Goal: Transaction & Acquisition: Book appointment/travel/reservation

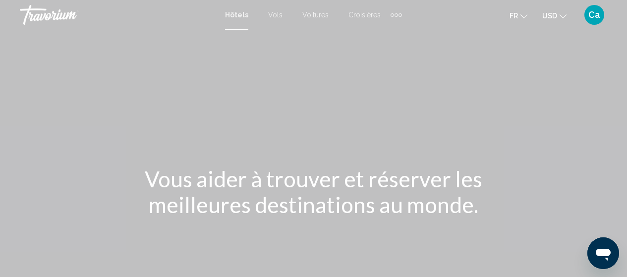
click at [238, 14] on span "Hôtels" at bounding box center [236, 15] width 23 height 8
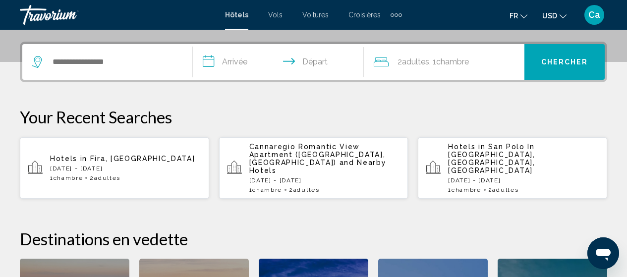
scroll to position [248, 0]
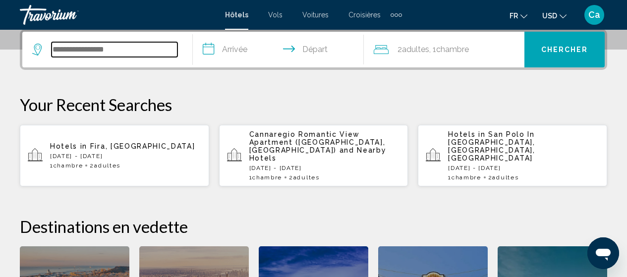
click at [81, 54] on input "Search widget" at bounding box center [115, 49] width 126 height 15
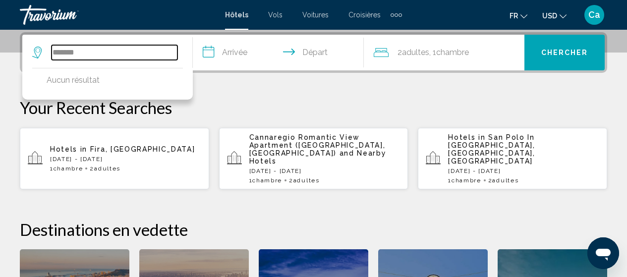
type input "*******"
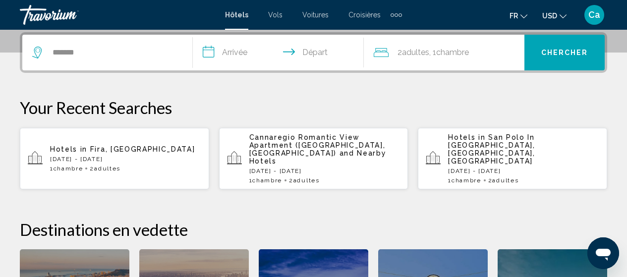
click at [236, 53] on input "**********" at bounding box center [280, 54] width 174 height 39
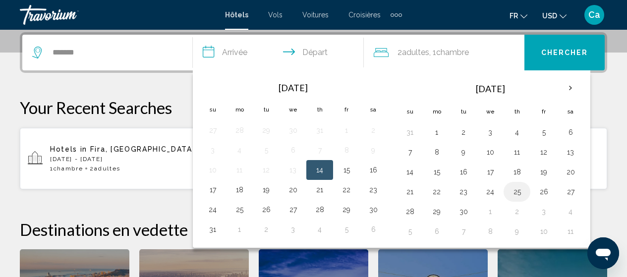
click at [518, 192] on button "25" at bounding box center [517, 192] width 16 height 14
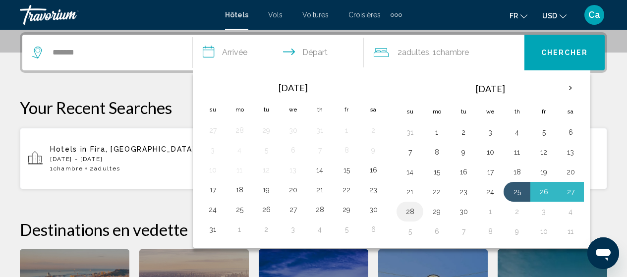
click at [409, 212] on button "28" at bounding box center [410, 212] width 16 height 14
type input "**********"
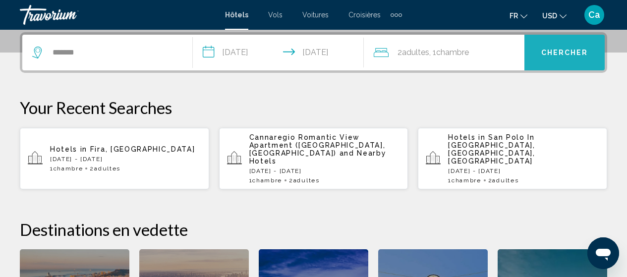
click at [554, 48] on span "Chercher" at bounding box center [564, 52] width 47 height 8
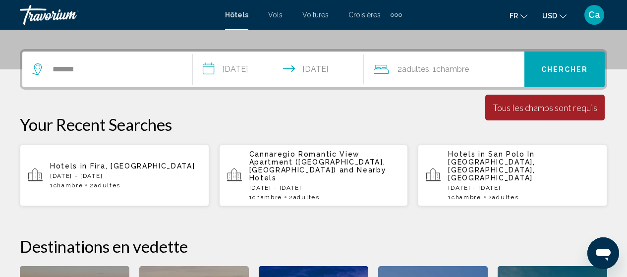
scroll to position [205, 0]
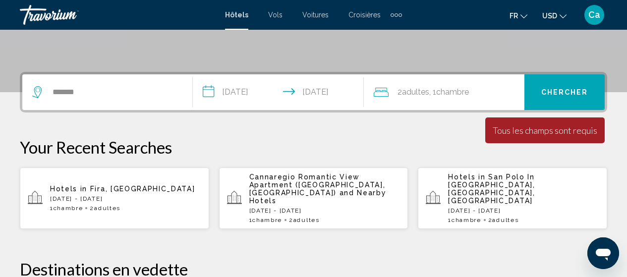
click at [90, 186] on span "Fira, [GEOGRAPHIC_DATA]" at bounding box center [142, 189] width 105 height 8
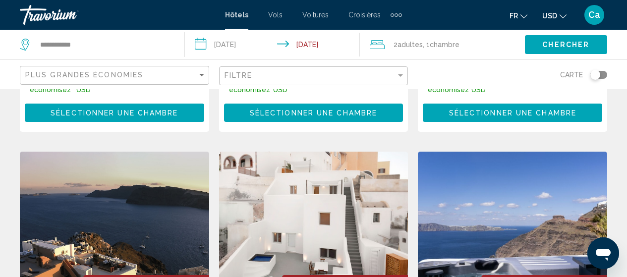
scroll to position [1110, 0]
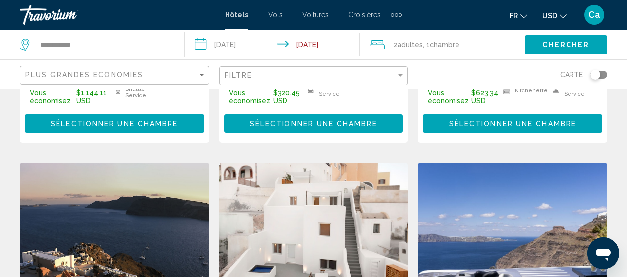
click at [282, 182] on img "Main content" at bounding box center [313, 242] width 189 height 159
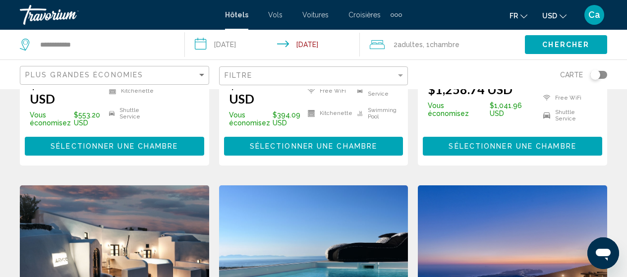
scroll to position [743, 0]
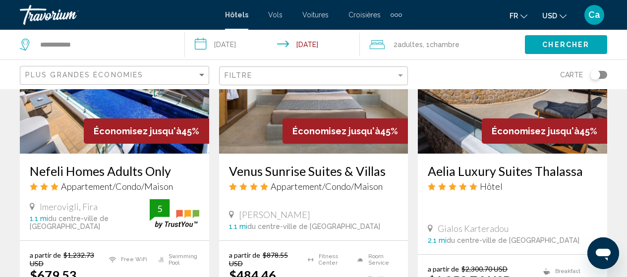
scroll to position [495, 0]
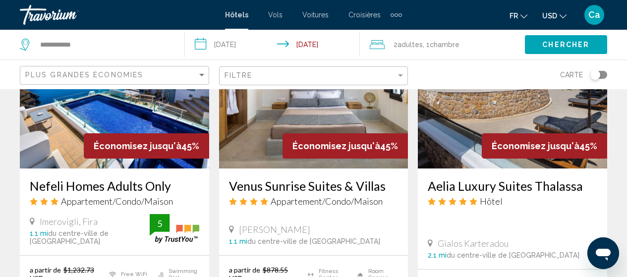
click at [597, 13] on span "Ca" at bounding box center [594, 15] width 12 height 10
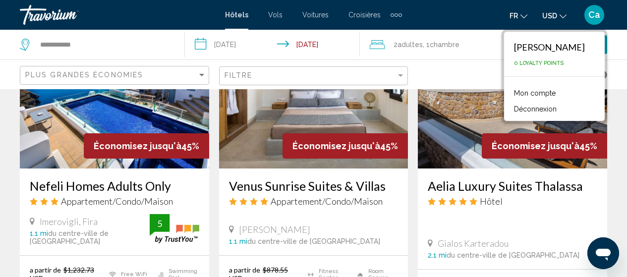
click at [554, 111] on button "Déconnexion" at bounding box center [535, 109] width 53 height 13
